Goal: Information Seeking & Learning: Check status

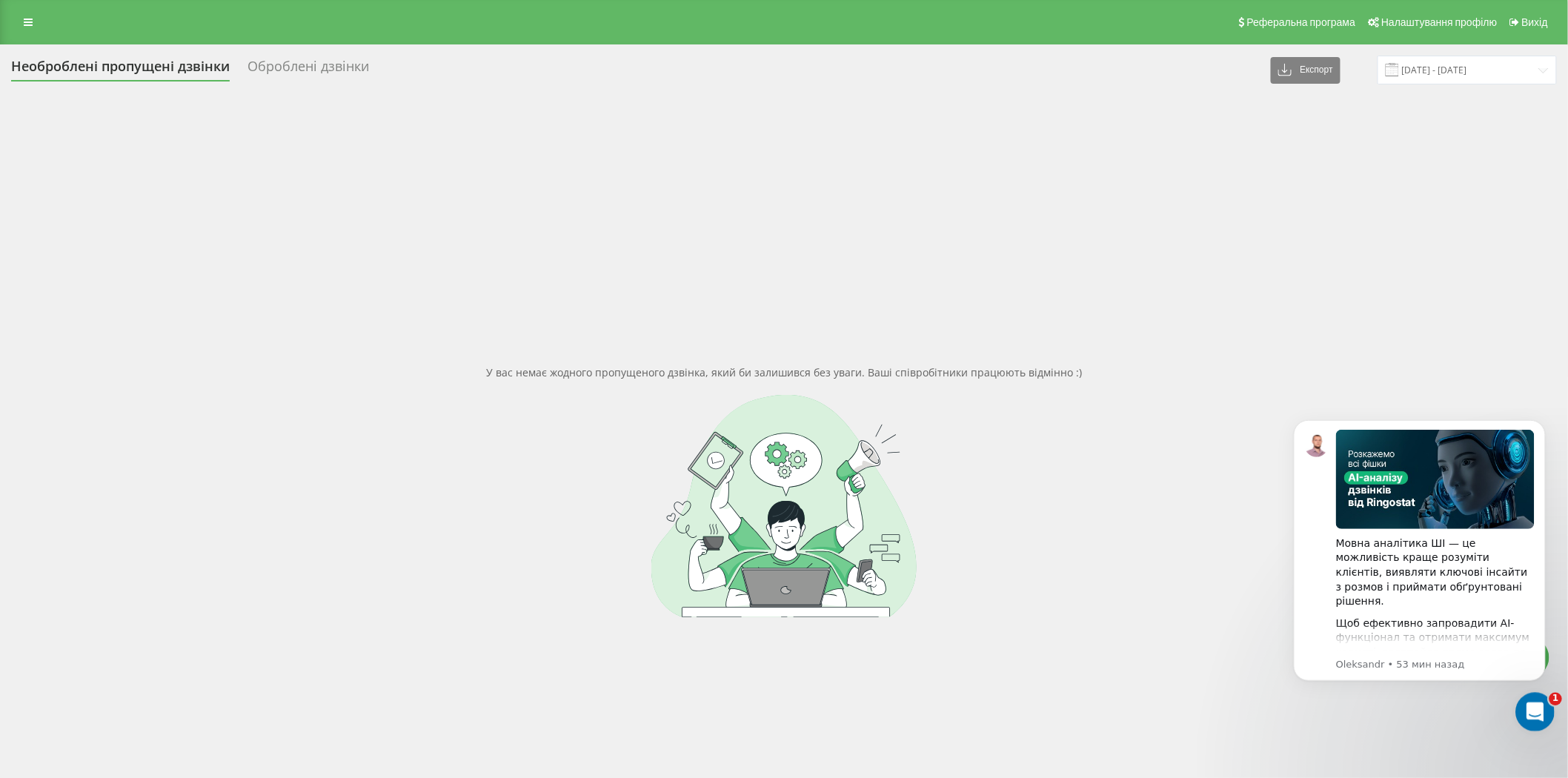
click at [1528, 705] on icon "Открыть службу сообщений Intercom" at bounding box center [1533, 710] width 24 height 24
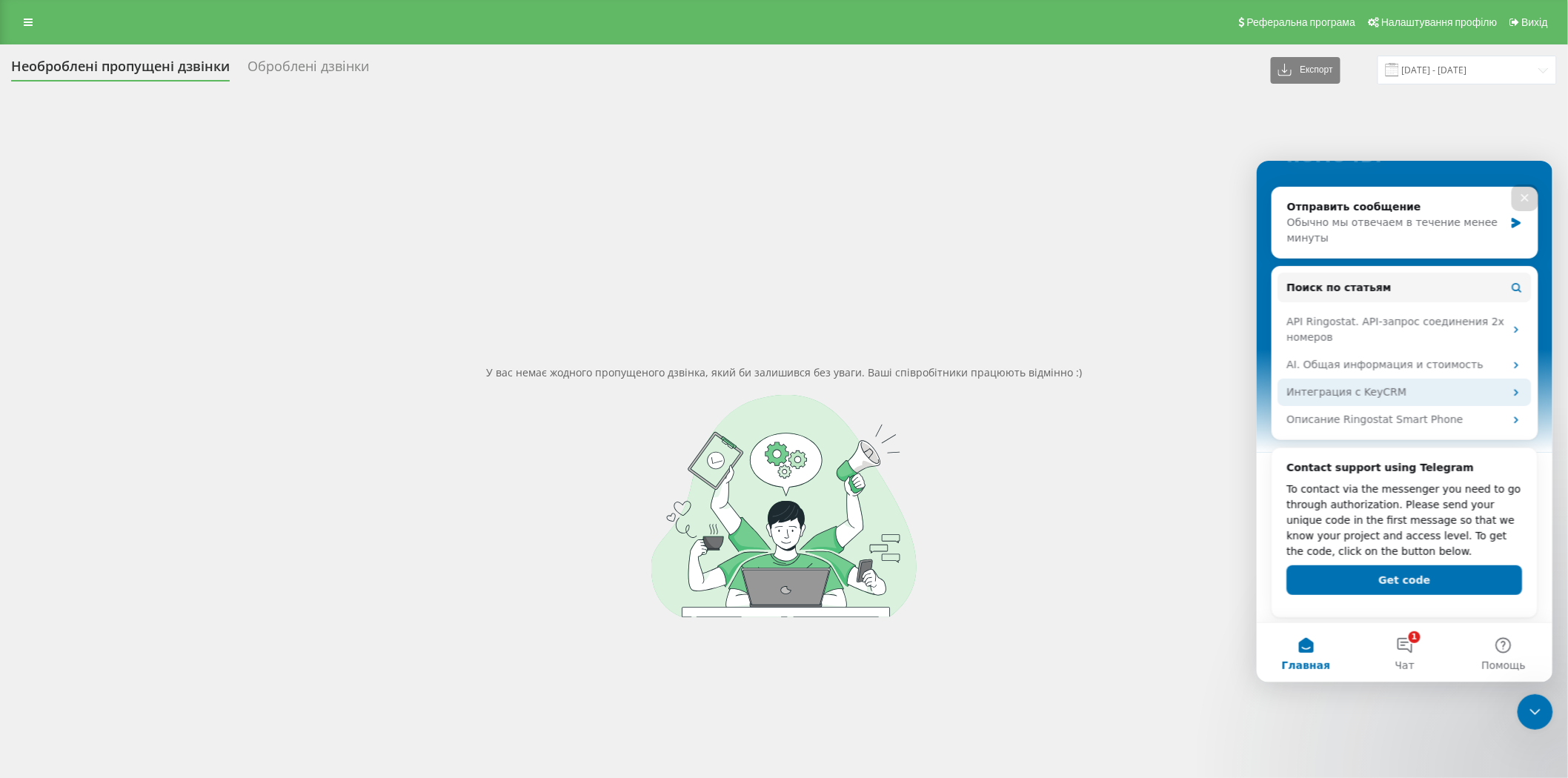
scroll to position [176, 0]
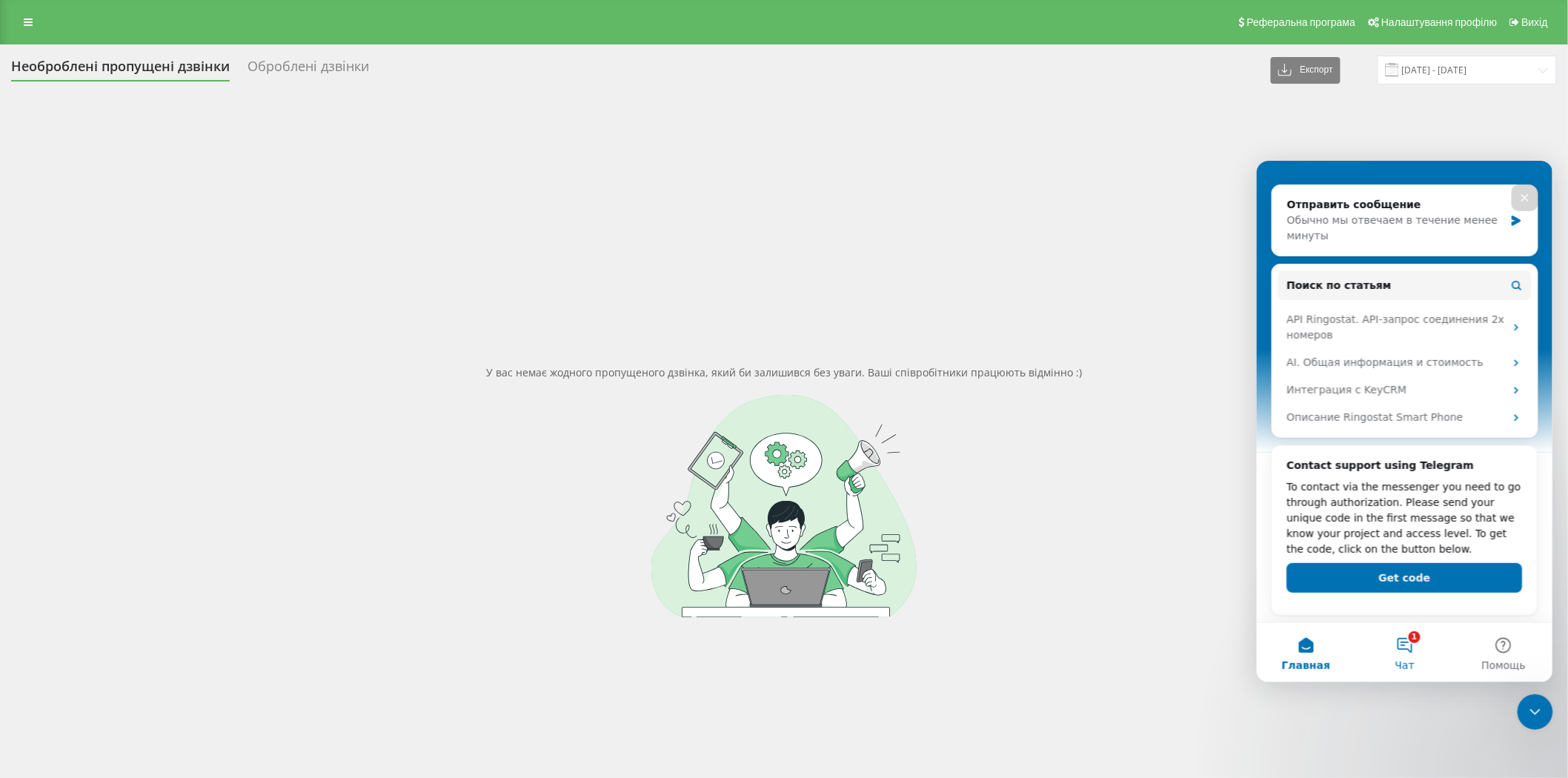
click at [1414, 657] on button "1 Чат" at bounding box center [1403, 652] width 99 height 59
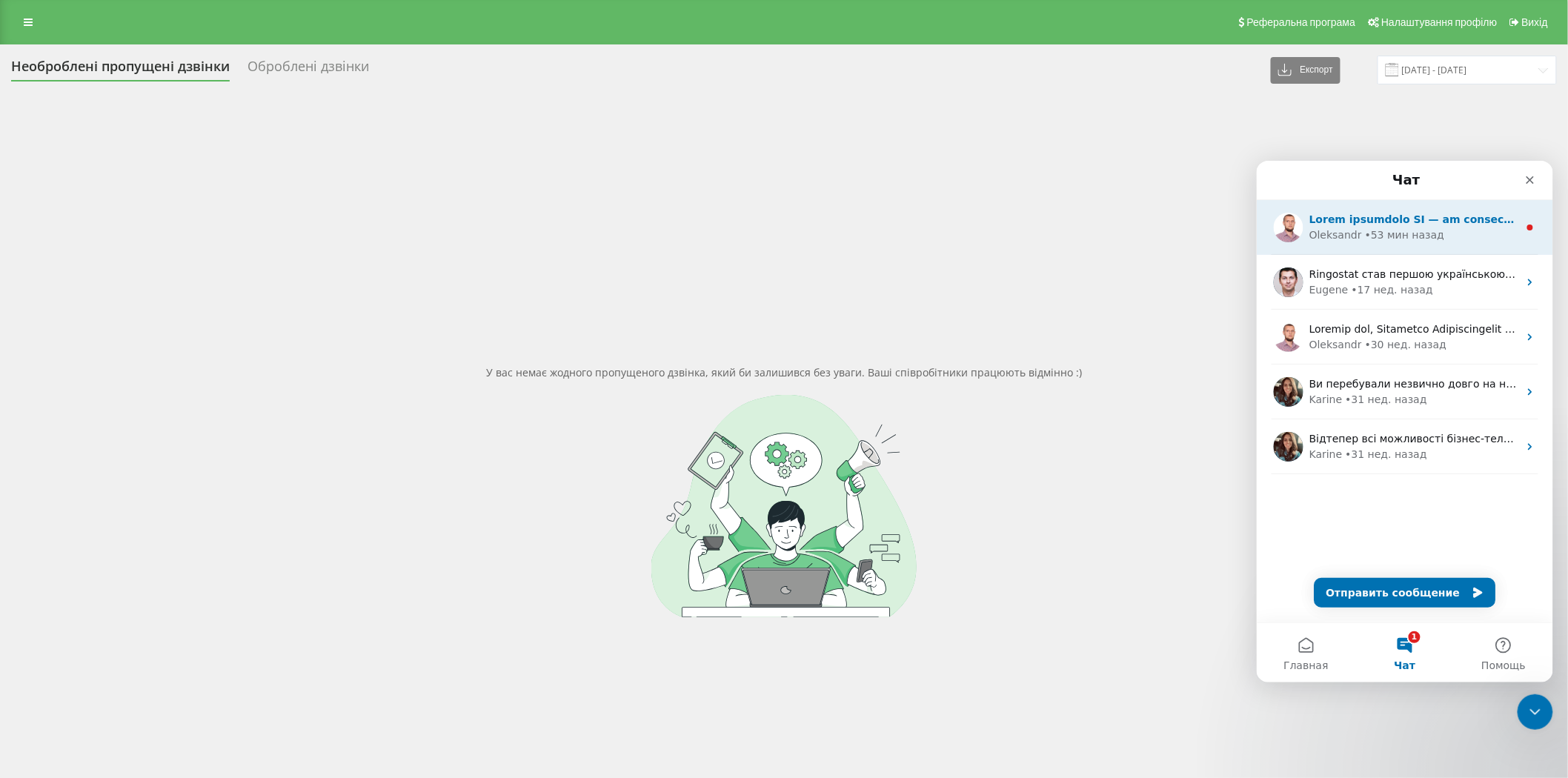
click at [1442, 237] on div "Oleksandr • 53 мин назад" at bounding box center [1414, 234] width 209 height 16
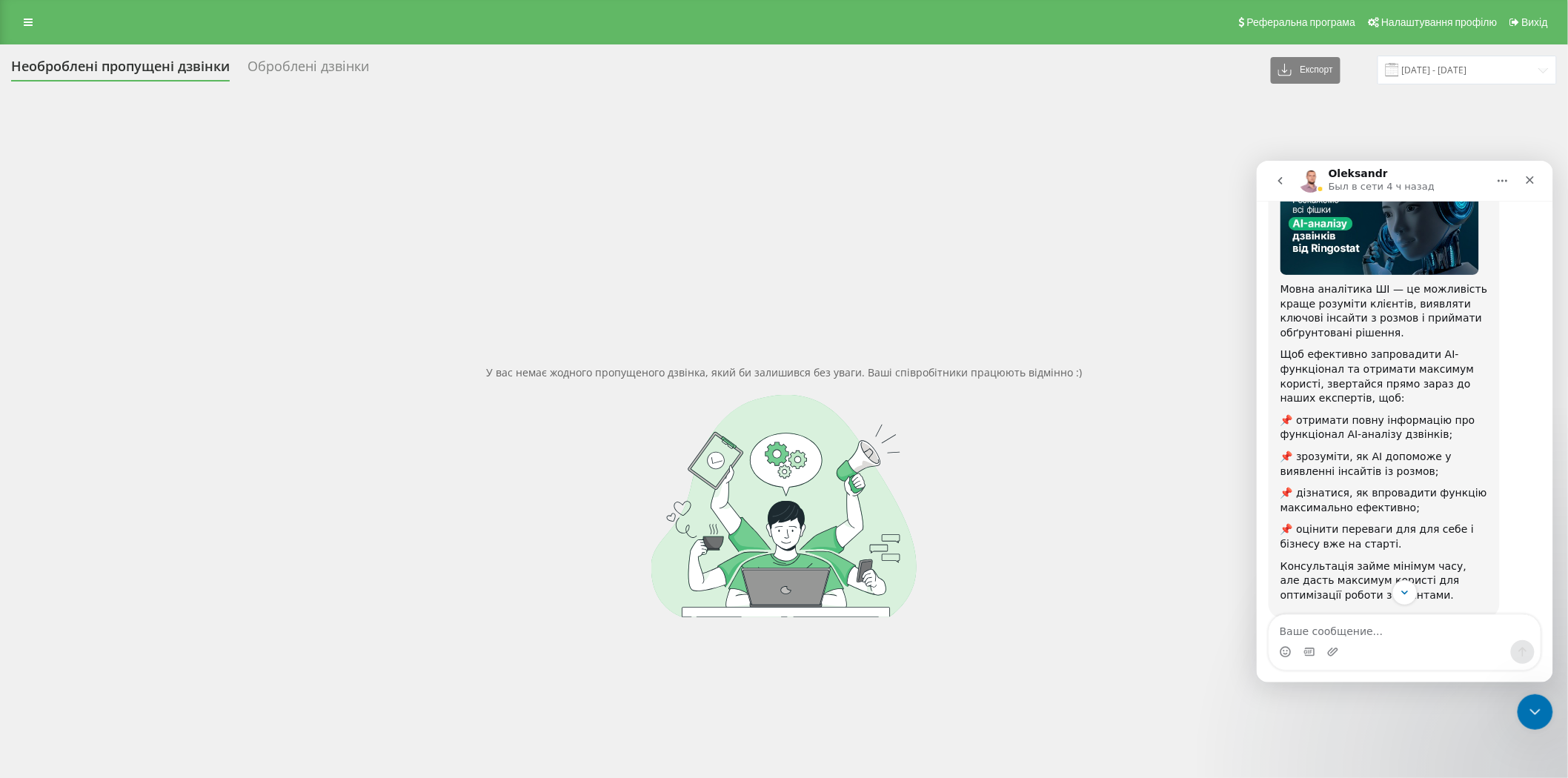
scroll to position [144, 0]
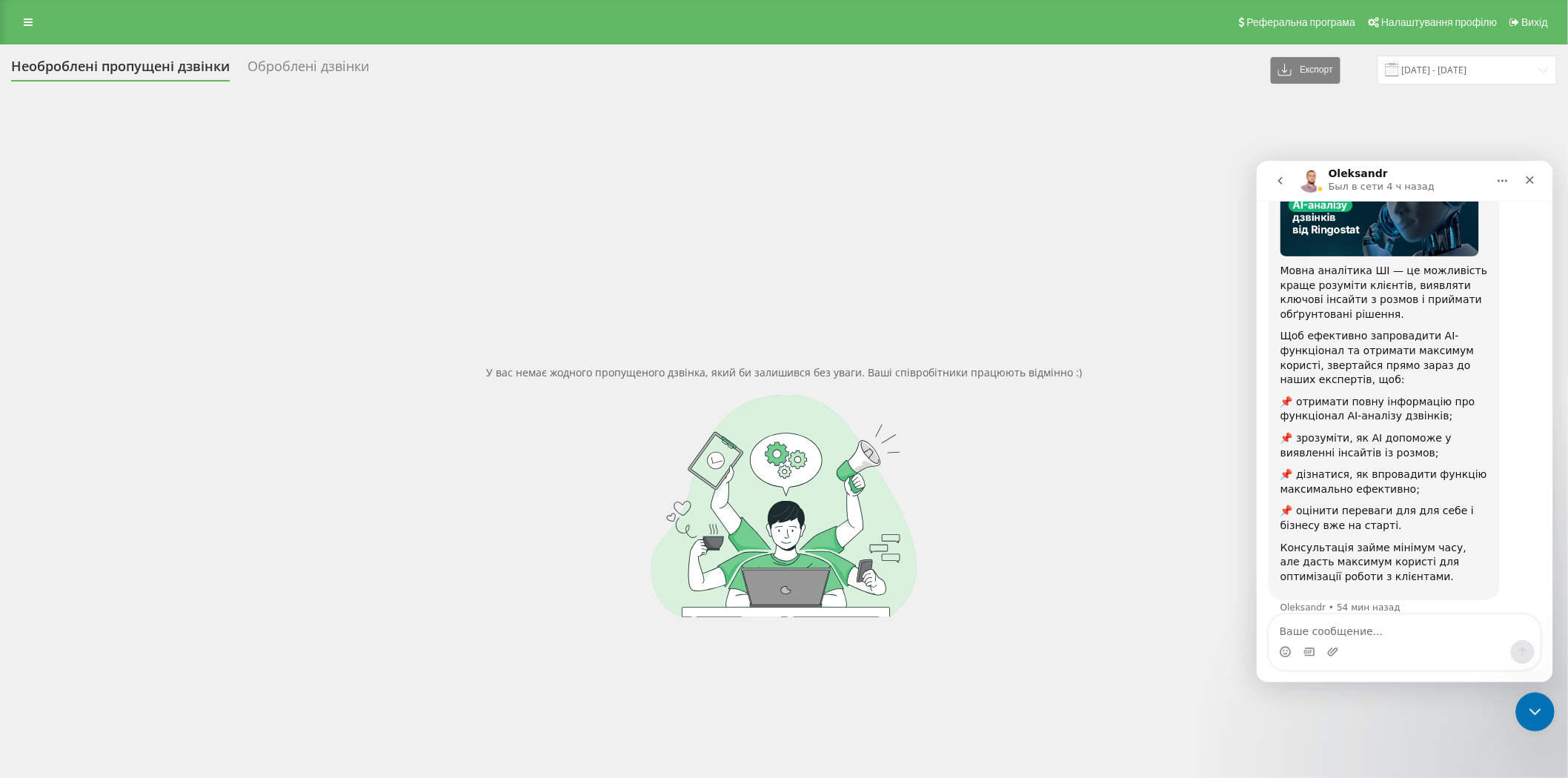
click at [1539, 711] on icon "Закрыть службу сообщений Intercom" at bounding box center [1532, 710] width 18 height 18
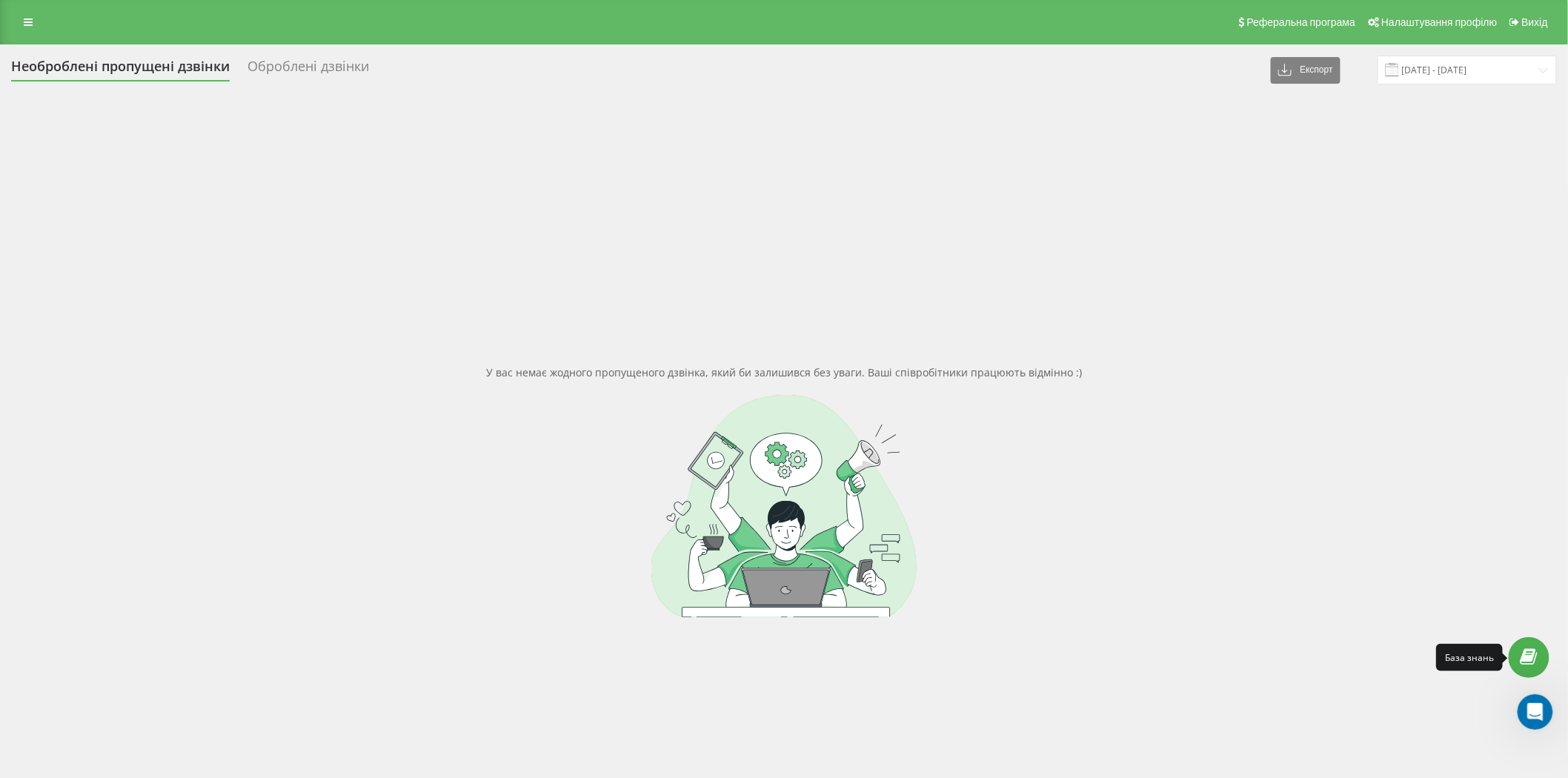
click at [1526, 660] on icon at bounding box center [1529, 657] width 17 height 14
